Goal: Task Accomplishment & Management: Use online tool/utility

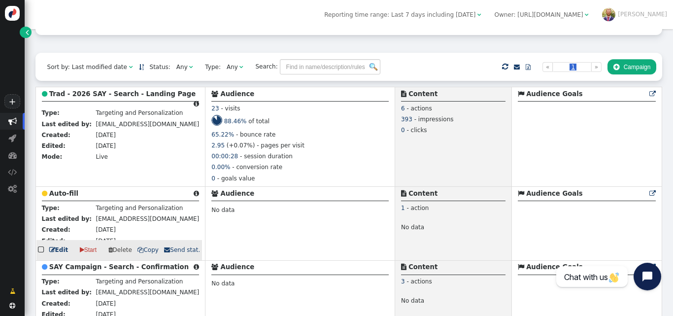
scroll to position [199, 0]
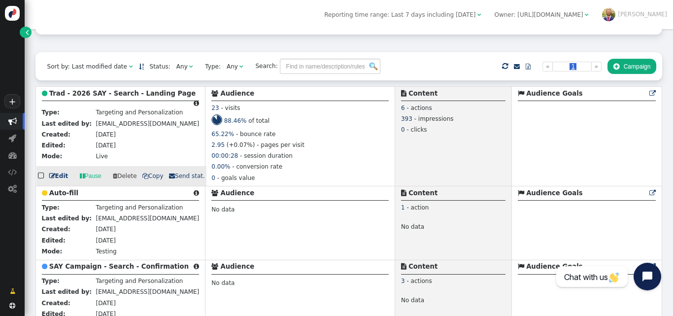
click at [70, 93] on b "Trad - 2026 SAY - Search - Landing Page" at bounding box center [122, 93] width 146 height 7
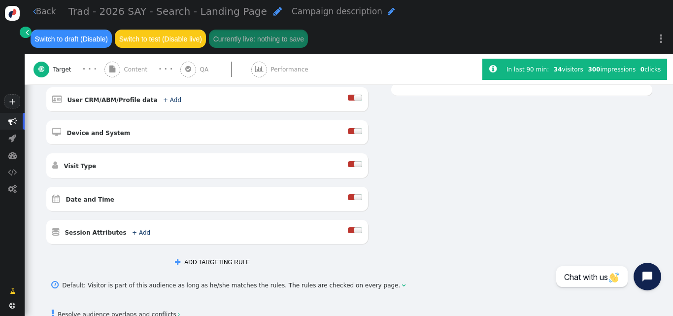
scroll to position [249, 0]
click at [141, 74] on span "Content" at bounding box center [137, 69] width 27 height 9
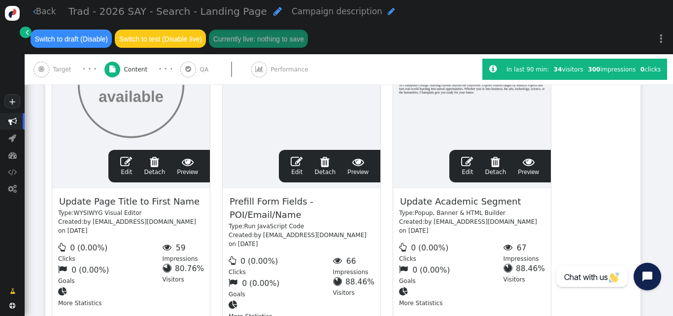
scroll to position [261, 0]
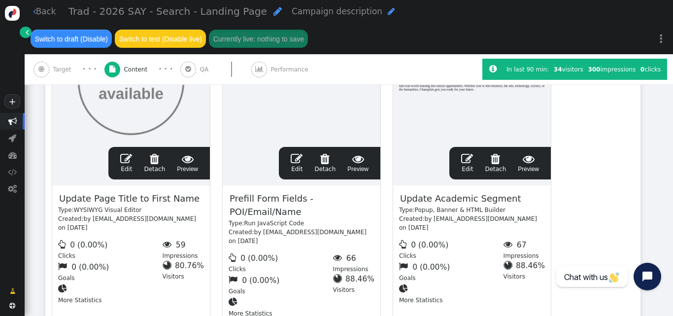
click at [298, 170] on link " Edit" at bounding box center [297, 163] width 12 height 21
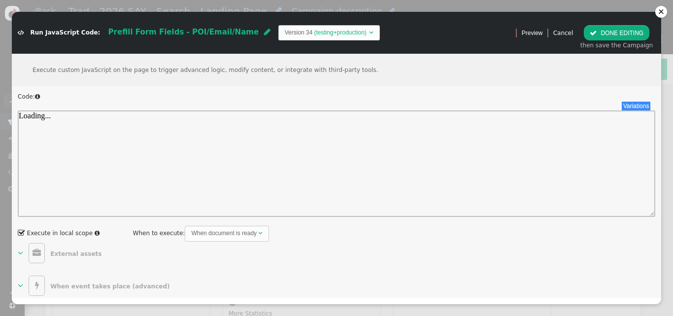
scroll to position [0, 0]
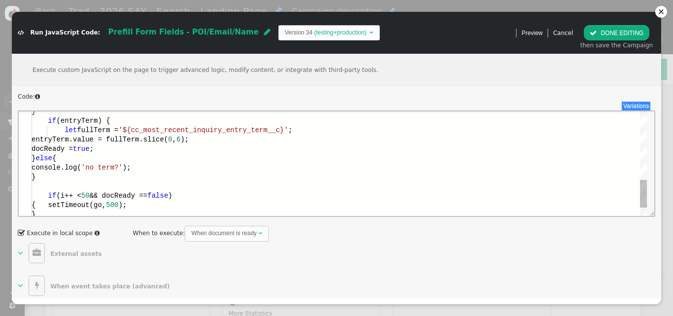
type textarea "entryTerm.value = fullTerm.slice(0, 6); docReady = true; } else { console.log('…"
click at [287, 140] on div "entryTerm.value = fullTerm.slice( 0 , 6 );" at bounding box center [339, 139] width 615 height 9
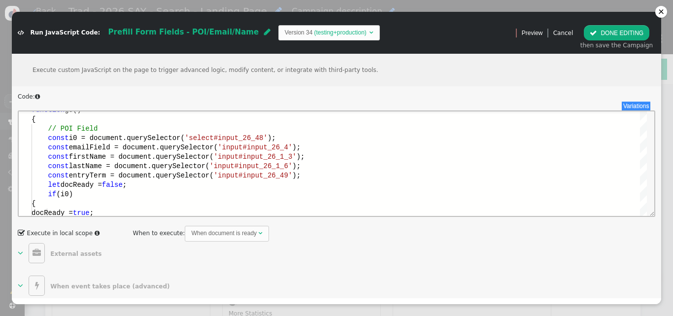
click at [626, 35] on button " DONE EDITING" at bounding box center [617, 32] width 66 height 15
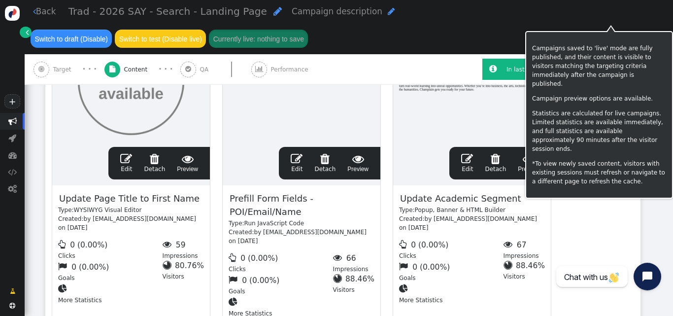
click at [308, 30] on button "Currently live: nothing to save" at bounding box center [258, 39] width 99 height 18
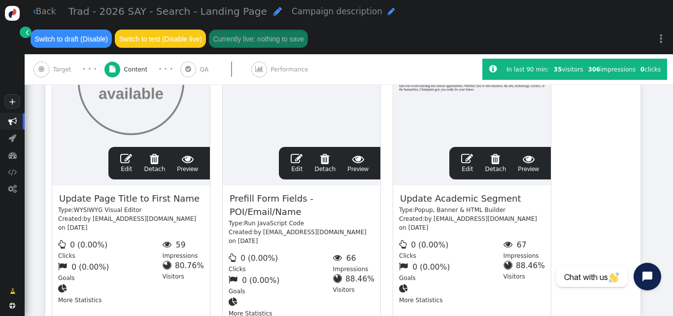
click at [302, 165] on span "" at bounding box center [297, 159] width 12 height 12
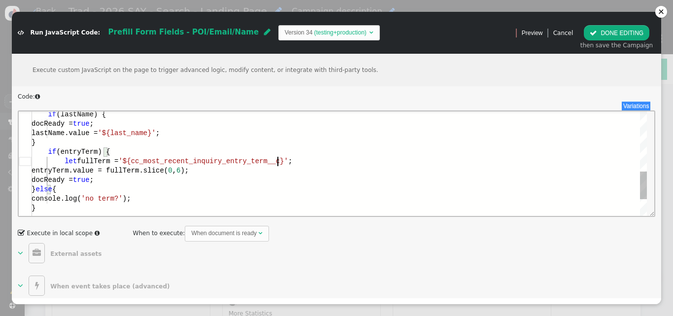
click at [293, 164] on div "let fullTerm = '${cc_most_recent_inquiry_entry_term__c}' ;" at bounding box center [339, 161] width 615 height 9
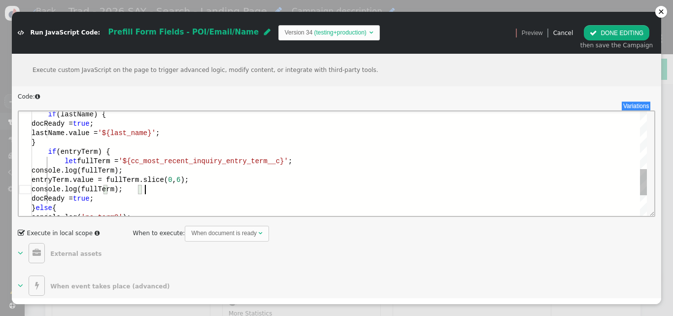
scroll to position [19, 143]
type textarea "console.log(fullTerm); entryTerm.value = fullTerm.slice(0, 6); console.log(full…"
click at [614, 32] on button " DONE EDITING" at bounding box center [617, 32] width 66 height 15
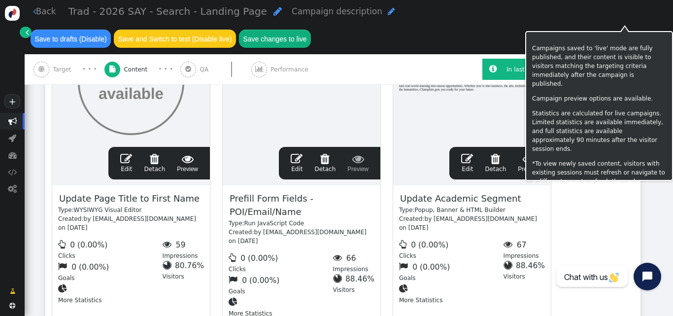
click at [311, 30] on button "Save changes to live" at bounding box center [275, 39] width 72 height 18
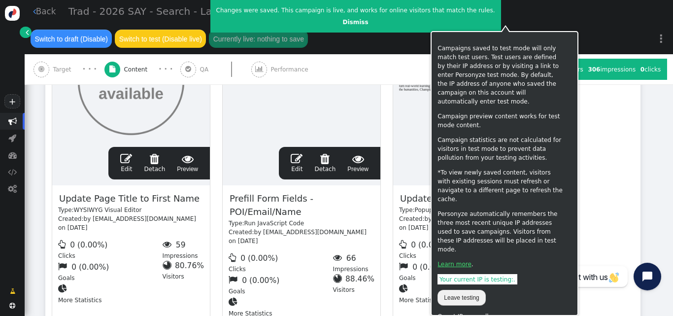
click at [428, 49] on div " Back Trad - 2026 SAY - Search - Landing Page  Campaign description  Switch …" at bounding box center [349, 27] width 648 height 54
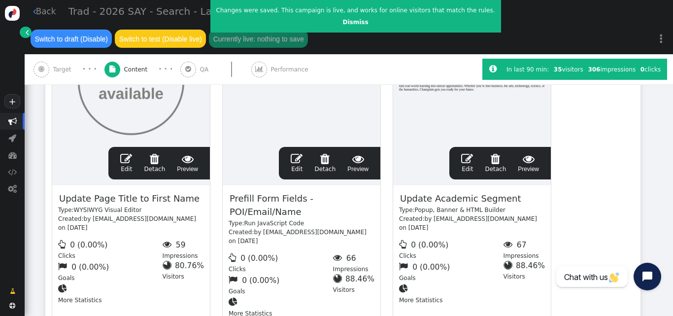
click at [301, 165] on span "" at bounding box center [297, 159] width 12 height 12
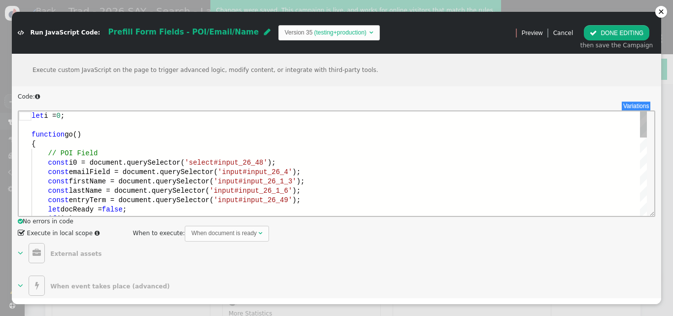
scroll to position [0, 0]
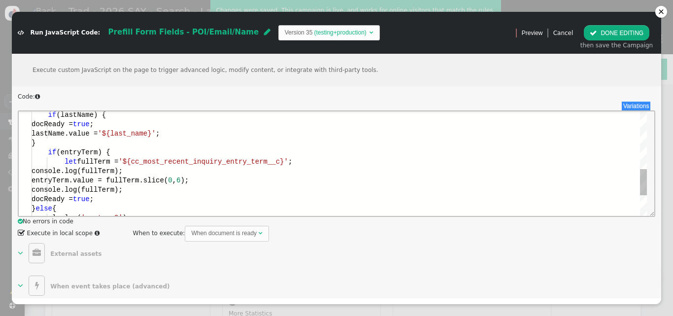
click at [301, 164] on div "let fullTerm = '${cc_most_recent_inquiry_entry_term__c}' ;" at bounding box center [339, 161] width 615 height 9
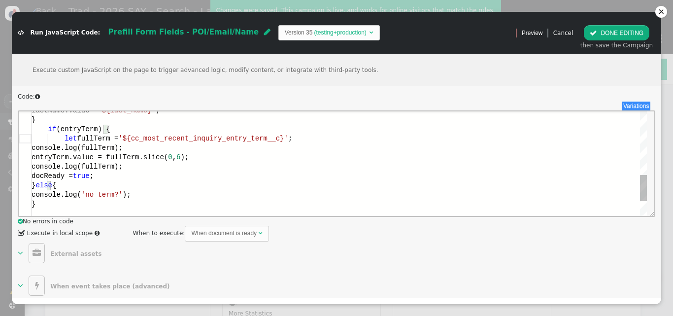
click at [178, 149] on div "console.log(fullTerm);" at bounding box center [339, 147] width 615 height 9
type textarea "console.log(fullTerm); entryTerm.value = fullTerm;//.slice(0, 6); console.log(f…"
click at [630, 34] on button " DONE EDITING" at bounding box center [617, 32] width 66 height 15
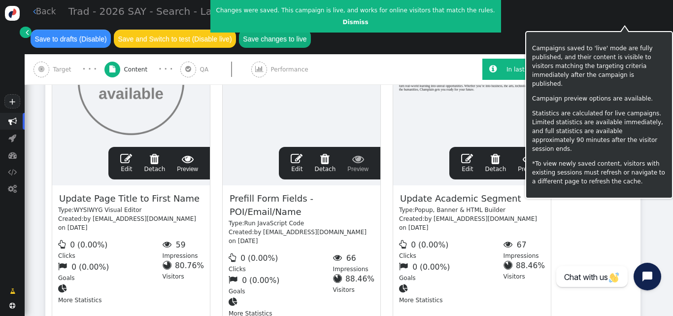
click at [311, 30] on button "Save changes to live" at bounding box center [275, 39] width 72 height 18
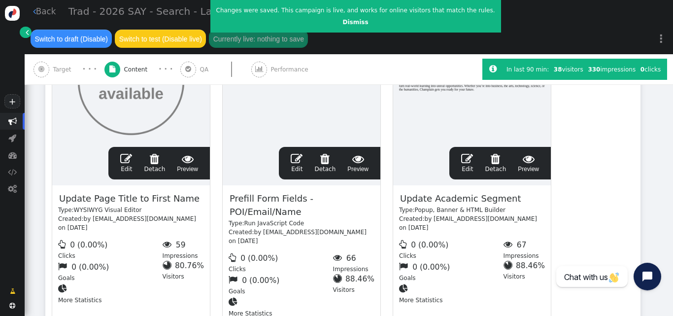
click at [394, 54] on div " Back Trad - 2026 SAY - Search - Landing Page  Campaign description  Switch …" at bounding box center [349, 27] width 648 height 54
